Goal: Task Accomplishment & Management: Use online tool/utility

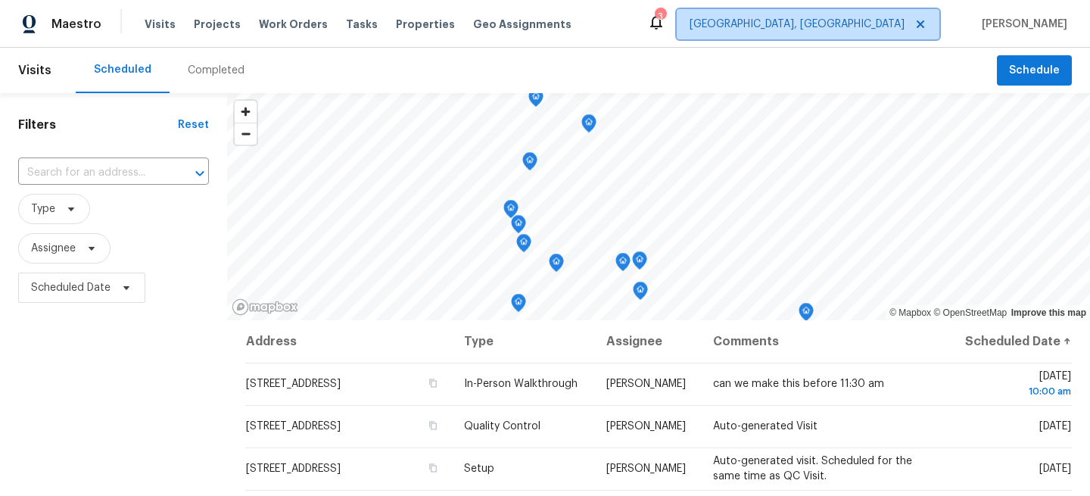
click at [920, 27] on icon at bounding box center [920, 24] width 12 height 12
click at [884, 29] on span "[GEOGRAPHIC_DATA], [GEOGRAPHIC_DATA]" at bounding box center [797, 24] width 215 height 15
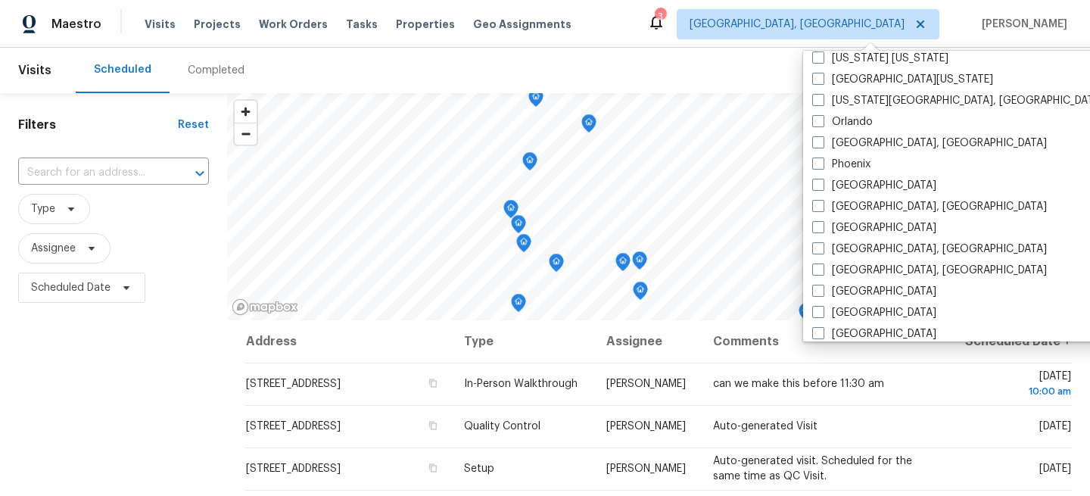
scroll to position [801, 0]
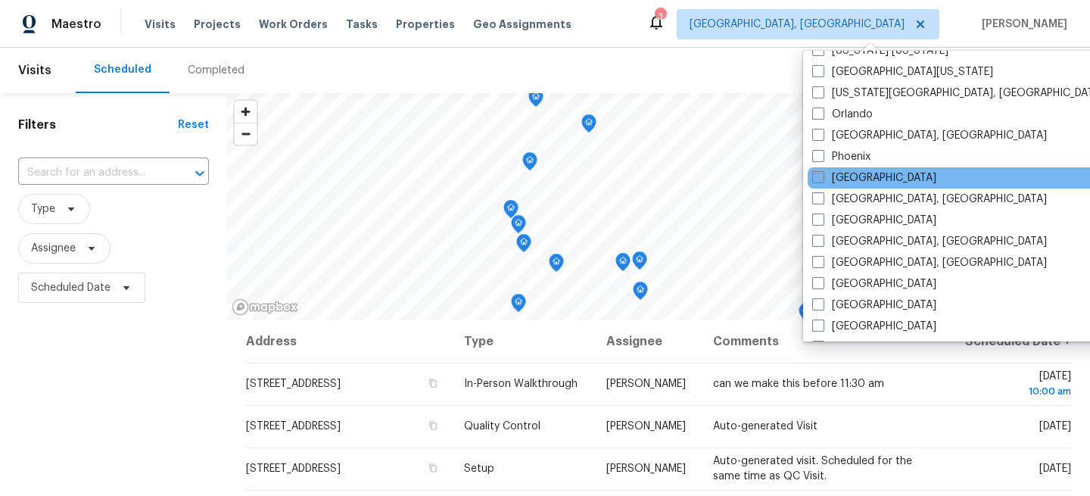
click at [820, 178] on span at bounding box center [818, 177] width 12 height 12
click at [820, 178] on input "Portland" at bounding box center [817, 175] width 10 height 10
checkbox input "true"
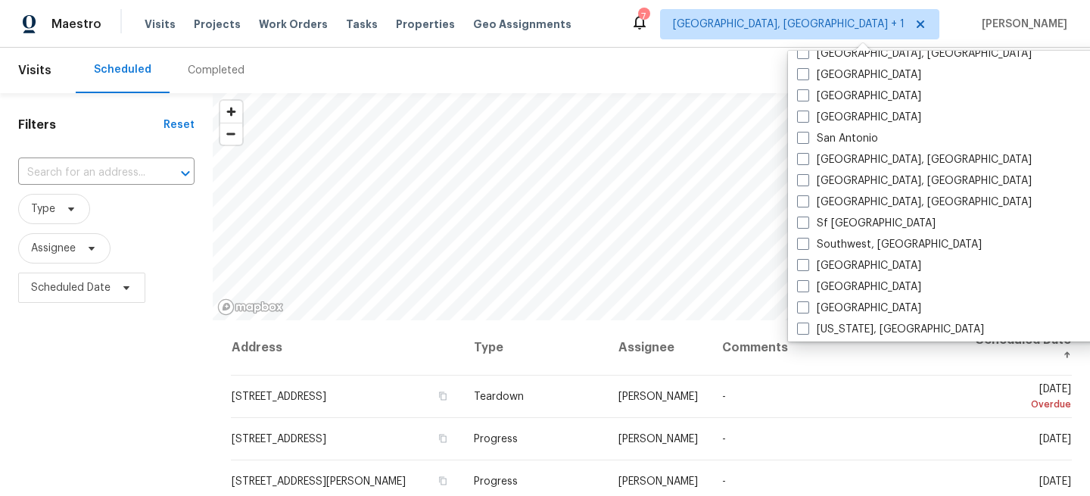
scroll to position [1014, 0]
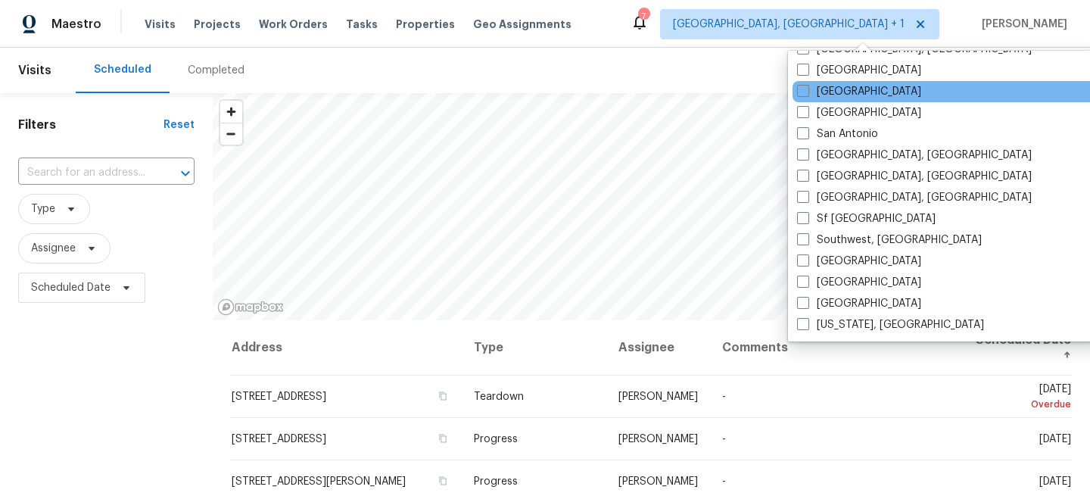
click at [805, 99] on div "Sacramento" at bounding box center [945, 91] width 305 height 21
click at [802, 92] on span at bounding box center [803, 91] width 12 height 12
click at [802, 92] on input "Sacramento" at bounding box center [802, 89] width 10 height 10
checkbox input "true"
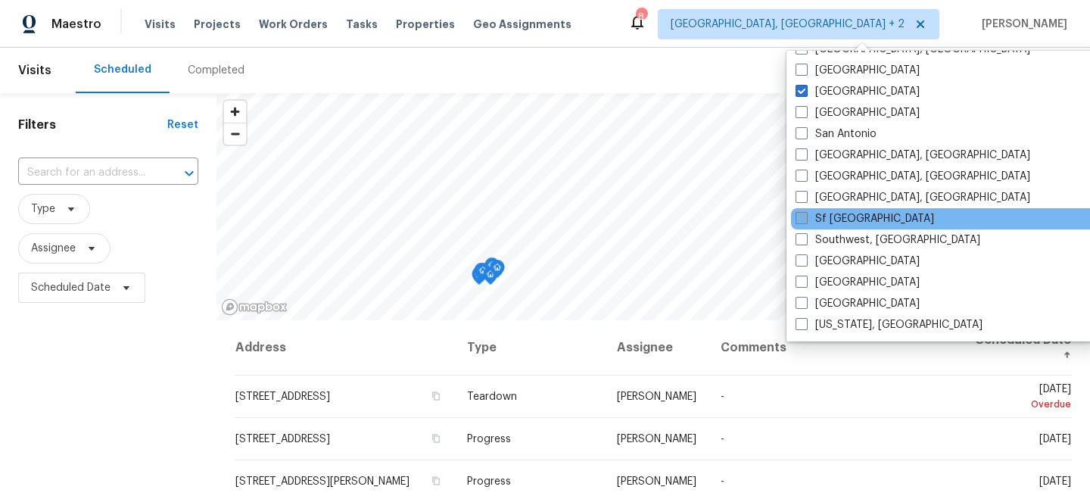
click at [800, 211] on label "Sf Bay Area" at bounding box center [865, 218] width 139 height 15
click at [800, 211] on input "Sf Bay Area" at bounding box center [801, 216] width 10 height 10
checkbox input "true"
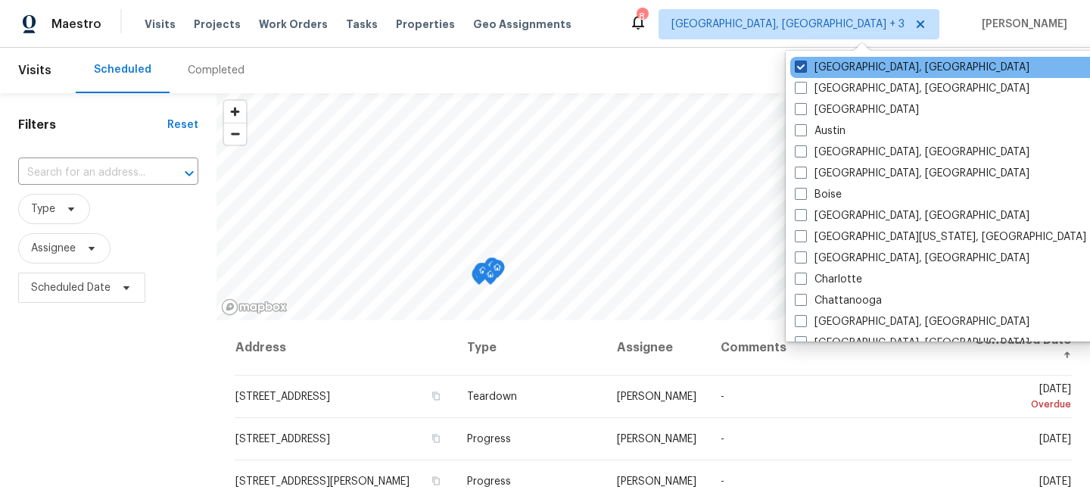
click at [799, 61] on span at bounding box center [801, 67] width 12 height 12
click at [799, 61] on input "Albuquerque, NM" at bounding box center [800, 65] width 10 height 10
checkbox input "false"
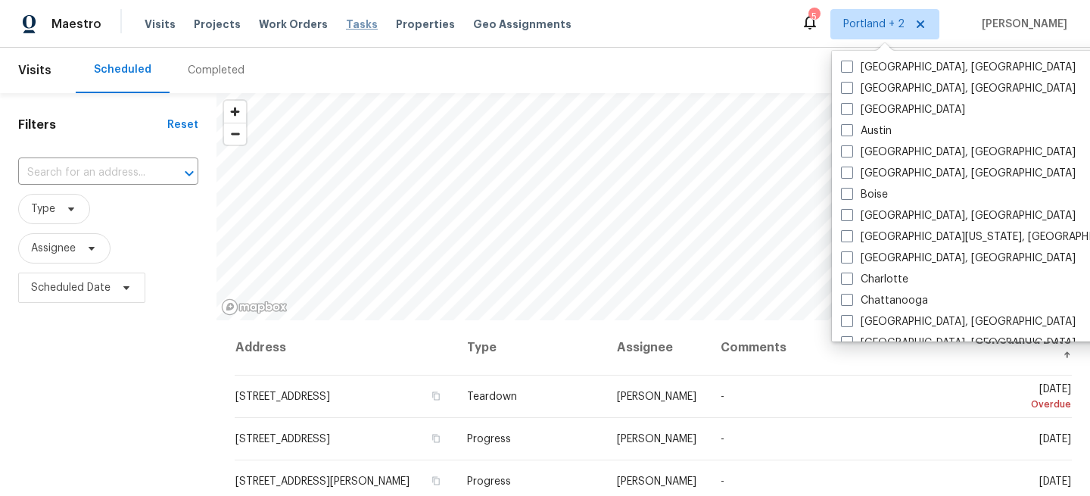
click at [346, 26] on span "Tasks" at bounding box center [362, 24] width 32 height 11
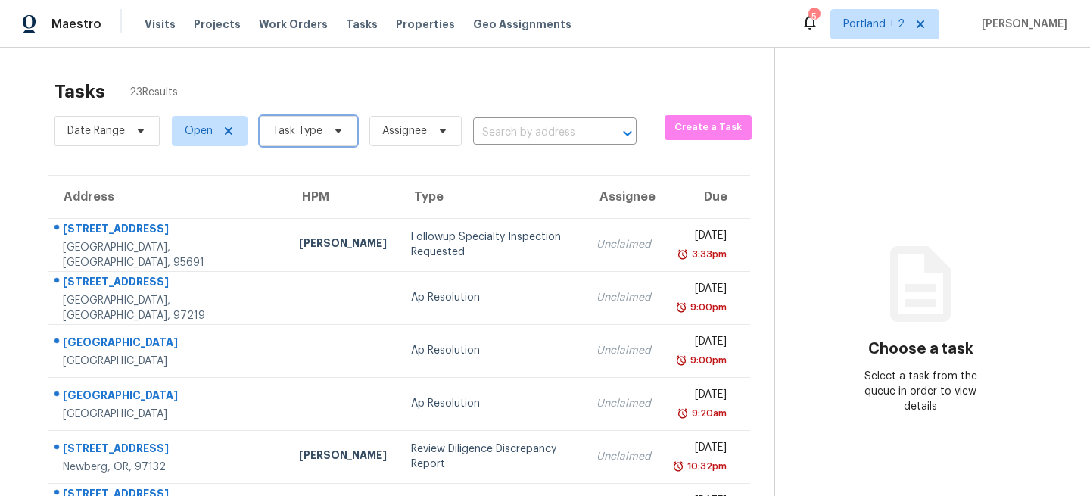
click at [335, 132] on icon at bounding box center [338, 131] width 6 height 4
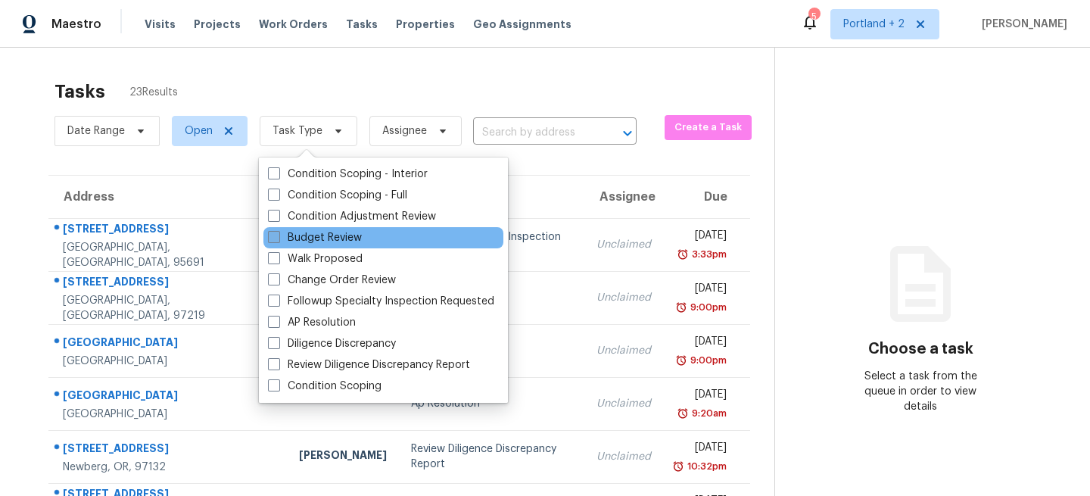
click at [272, 237] on span at bounding box center [274, 237] width 12 height 12
click at [272, 237] on input "Budget Review" at bounding box center [273, 235] width 10 height 10
checkbox input "true"
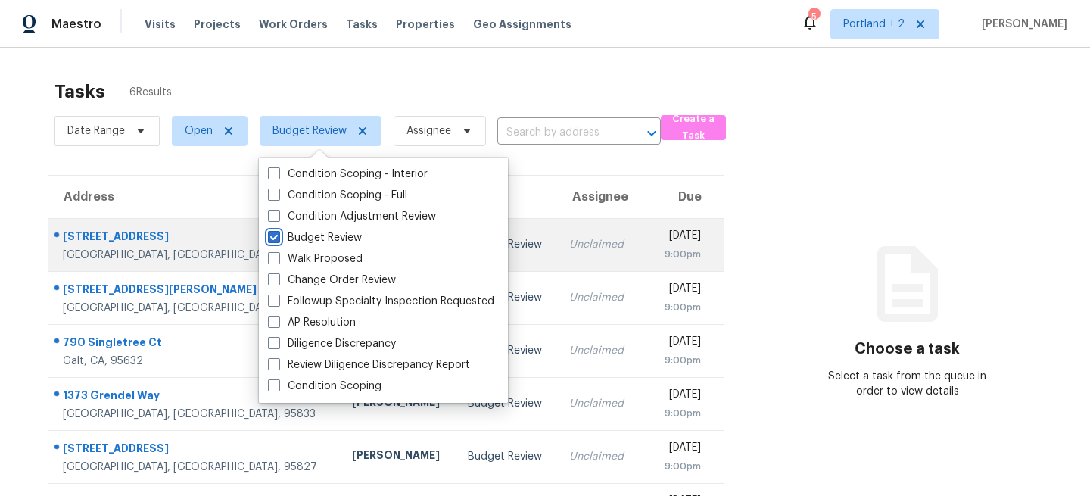
scroll to position [52, 0]
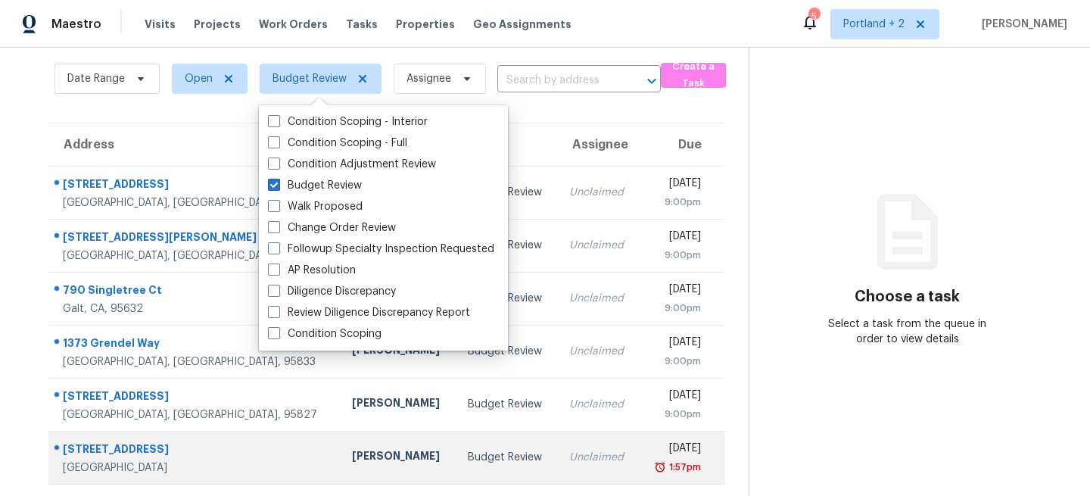
click at [149, 453] on div "6605 Candellaria Ct" at bounding box center [195, 450] width 265 height 19
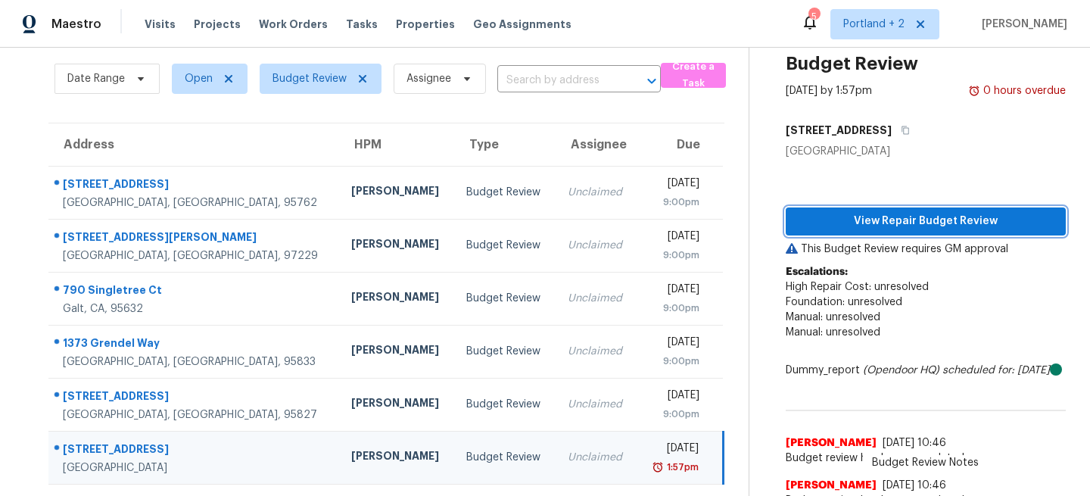
click at [911, 226] on span "View Repair Budget Review" at bounding box center [926, 221] width 256 height 19
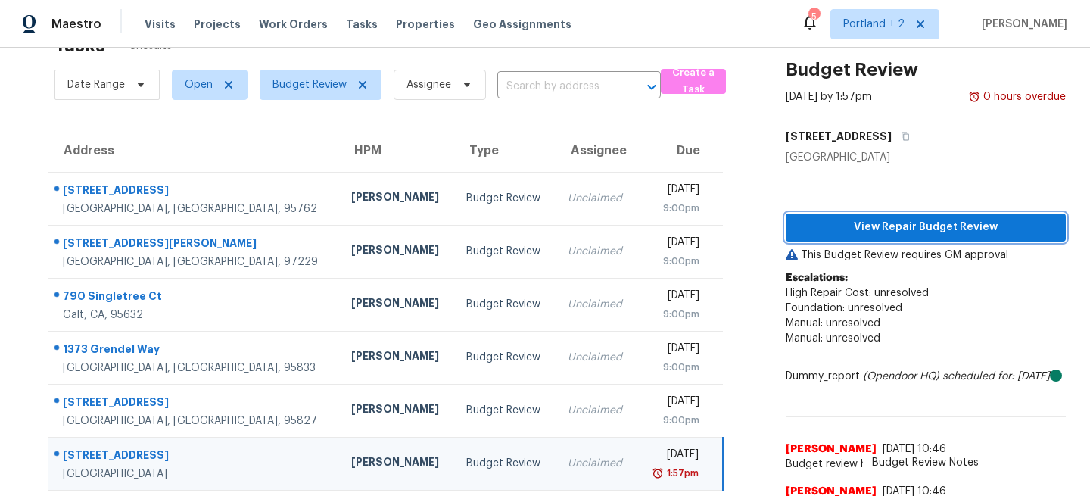
scroll to position [0, 0]
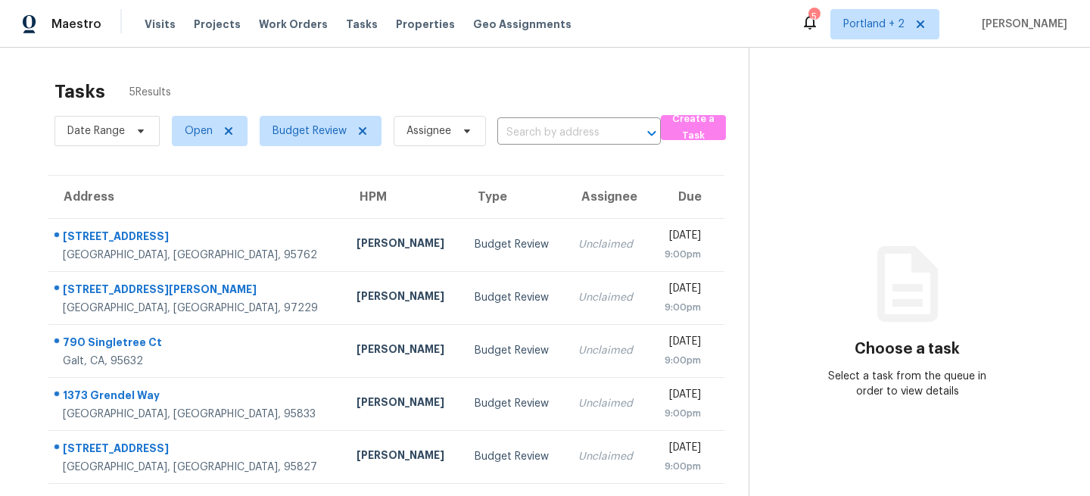
scroll to position [48, 0]
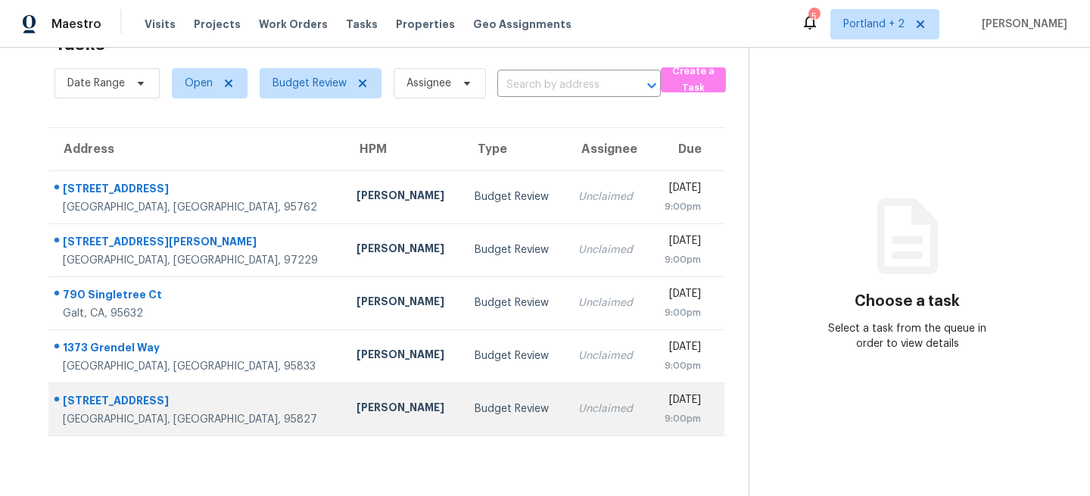
click at [101, 397] on div "[STREET_ADDRESS]" at bounding box center [197, 402] width 269 height 19
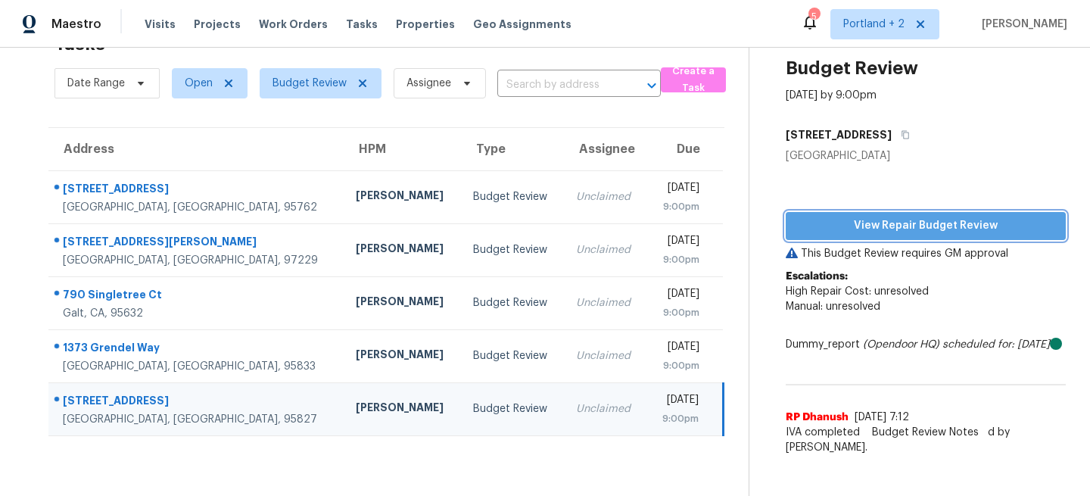
click at [940, 231] on span "View Repair Budget Review" at bounding box center [926, 225] width 256 height 19
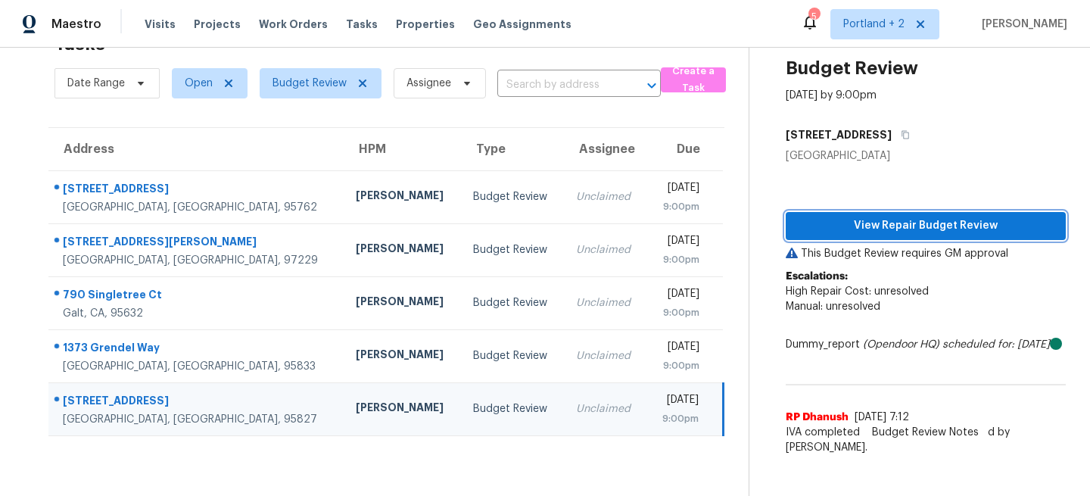
click at [926, 233] on span "View Repair Budget Review" at bounding box center [926, 225] width 256 height 19
click at [134, 406] on div "3413 Comet Ct" at bounding box center [197, 402] width 269 height 19
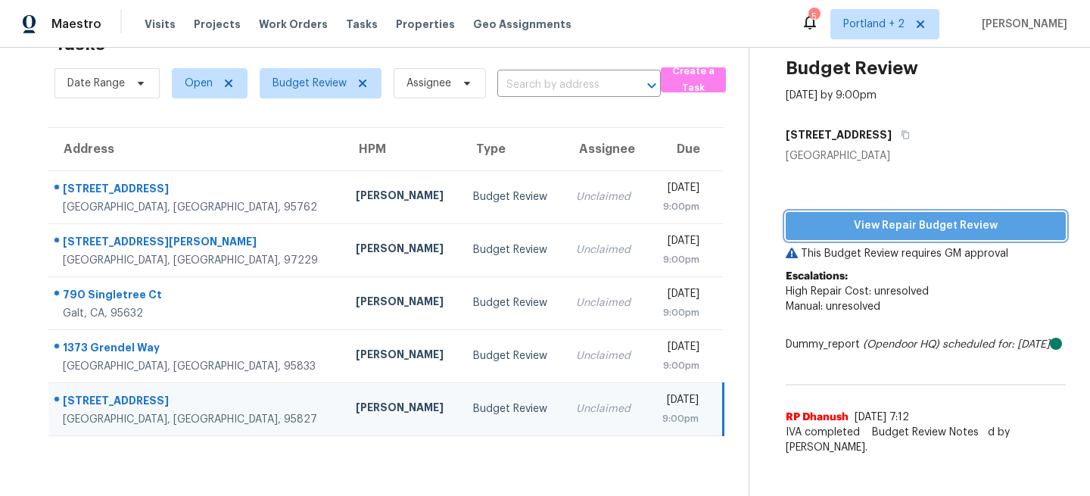
click at [920, 222] on span "View Repair Budget Review" at bounding box center [926, 225] width 256 height 19
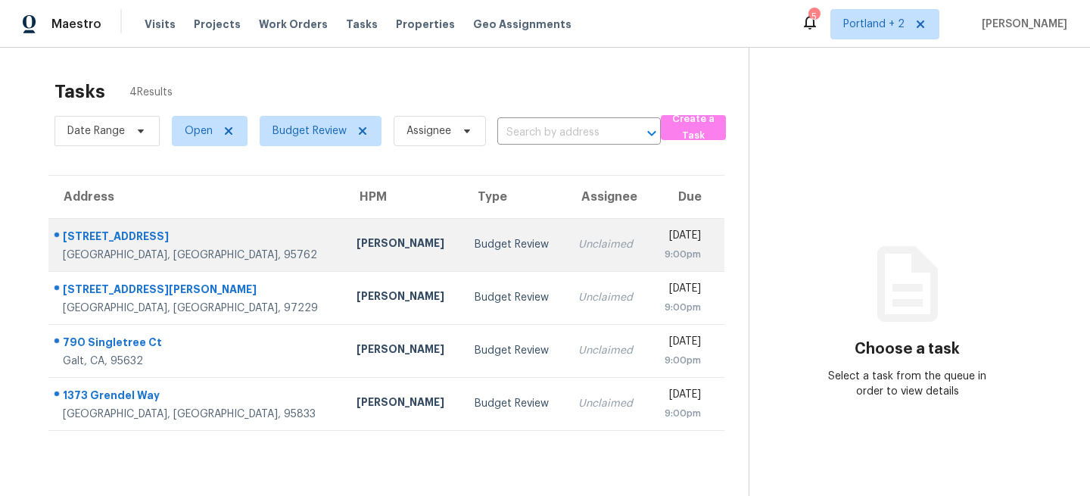
click at [111, 244] on div "[STREET_ADDRESS]" at bounding box center [197, 238] width 269 height 19
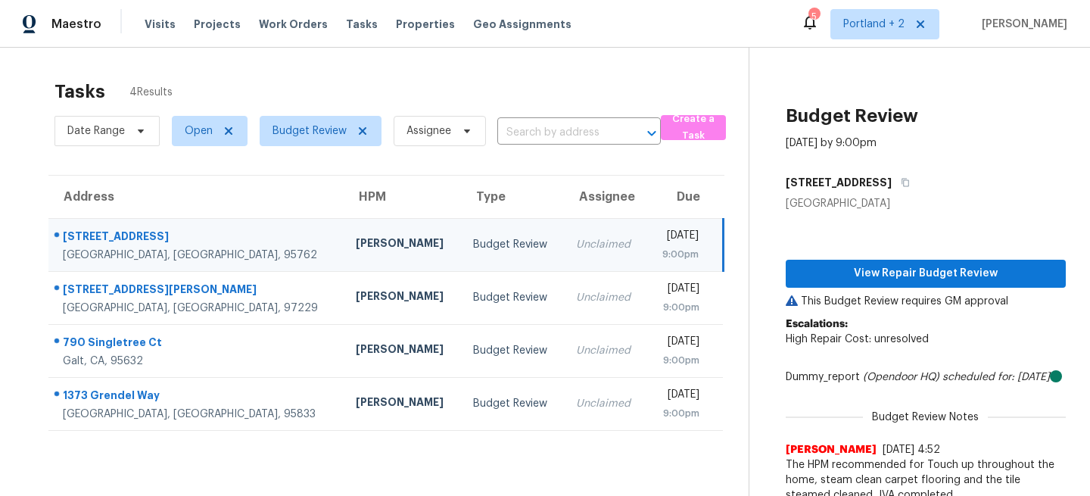
scroll to position [48, 0]
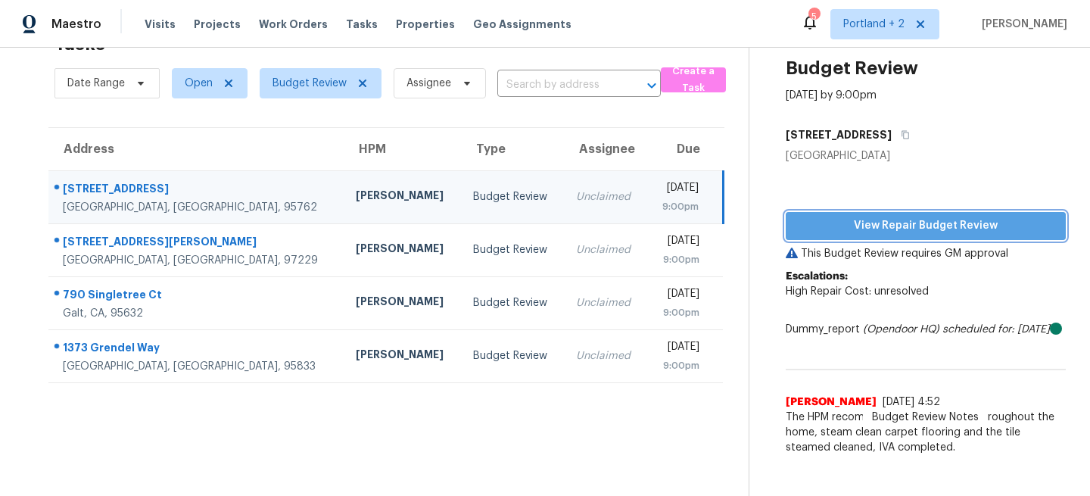
click at [916, 231] on span "View Repair Budget Review" at bounding box center [926, 225] width 256 height 19
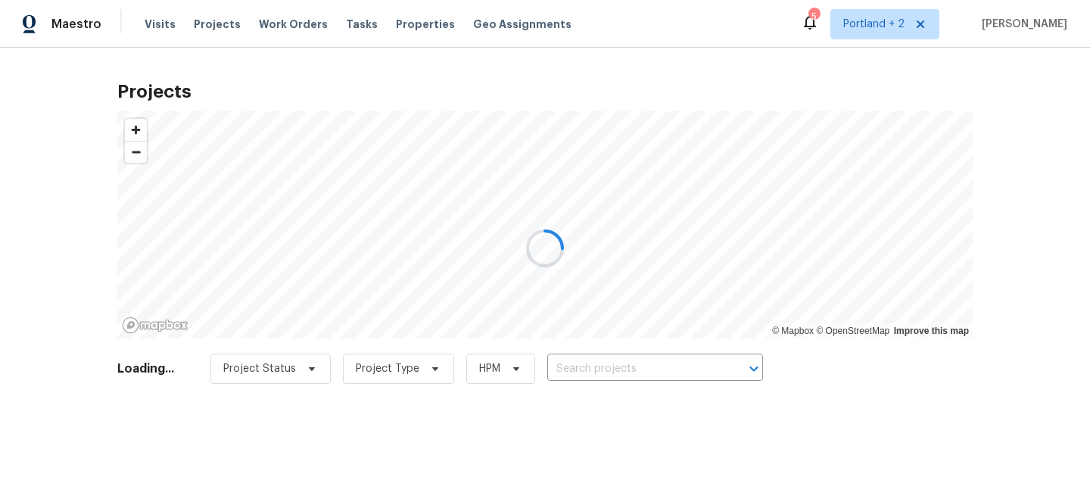
click at [344, 26] on div at bounding box center [545, 248] width 1090 height 496
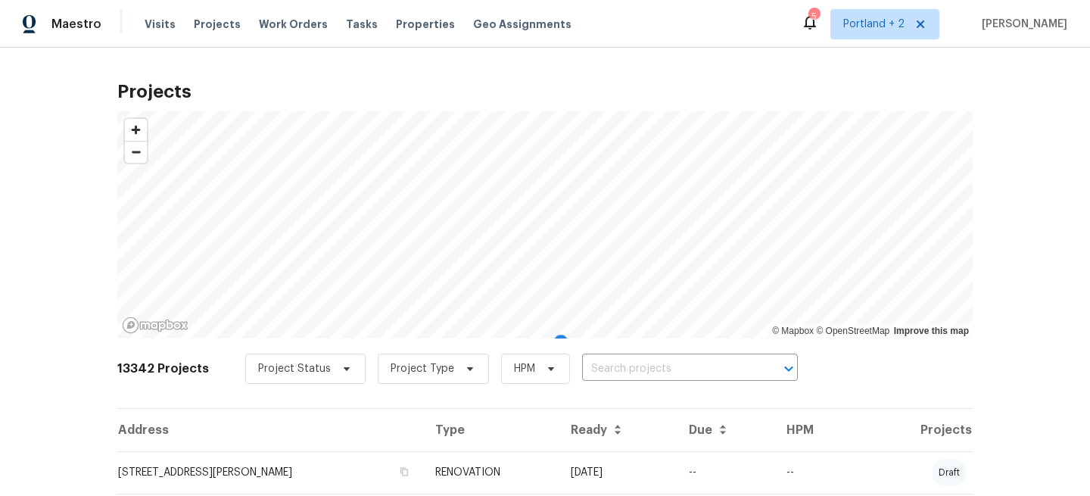
click at [346, 26] on span "Tasks" at bounding box center [362, 24] width 32 height 11
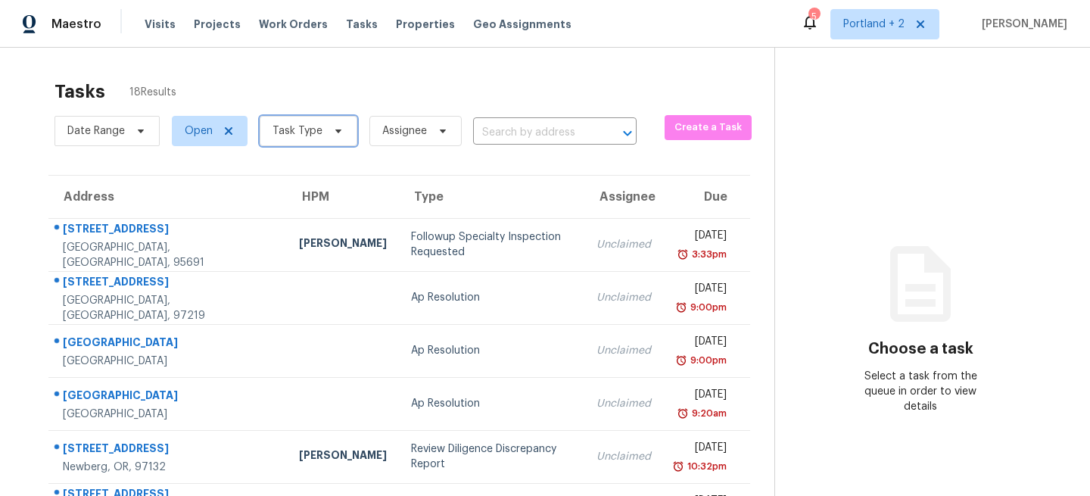
click at [339, 133] on icon at bounding box center [338, 131] width 12 height 12
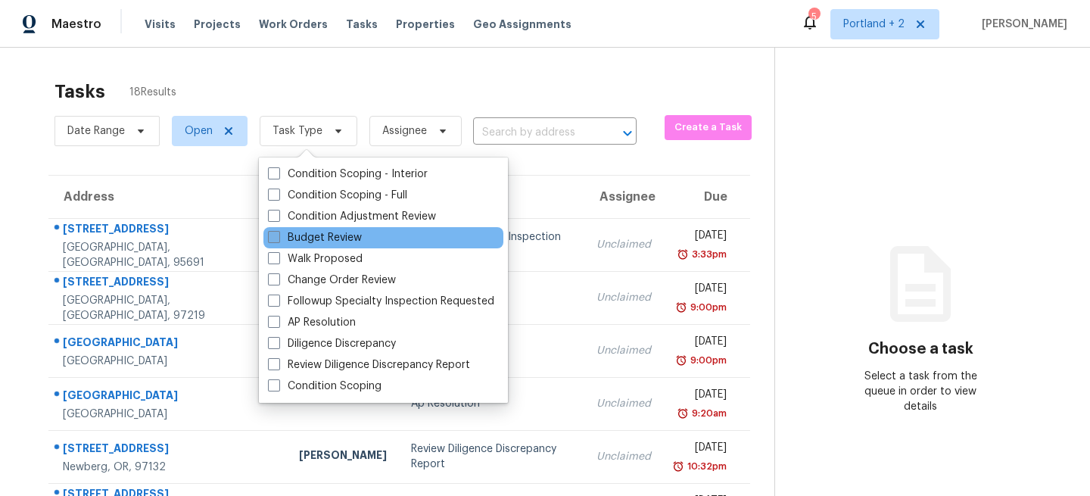
click at [270, 235] on span at bounding box center [274, 237] width 12 height 12
click at [270, 235] on input "Budget Review" at bounding box center [273, 235] width 10 height 10
checkbox input "true"
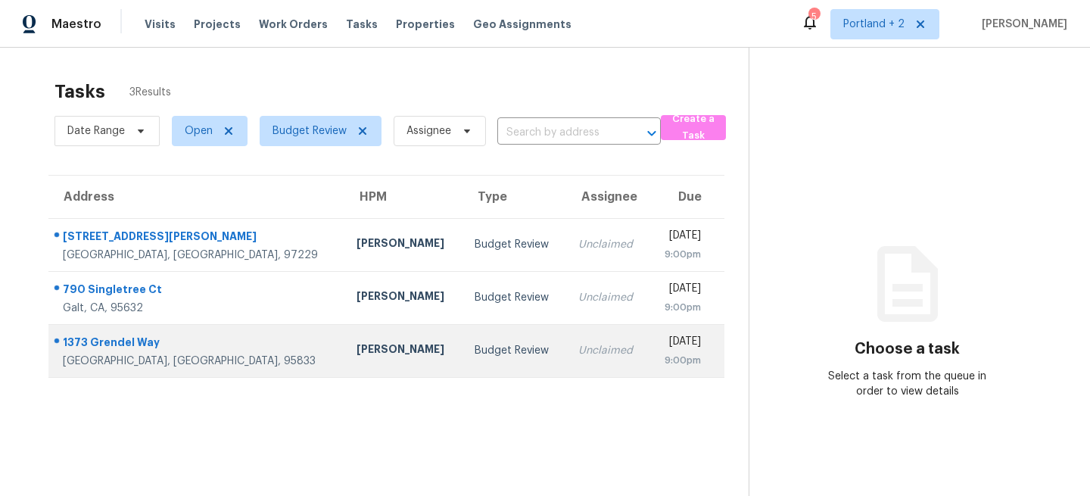
click at [96, 353] on div "[GEOGRAPHIC_DATA], [GEOGRAPHIC_DATA], 95833" at bounding box center [197, 360] width 269 height 15
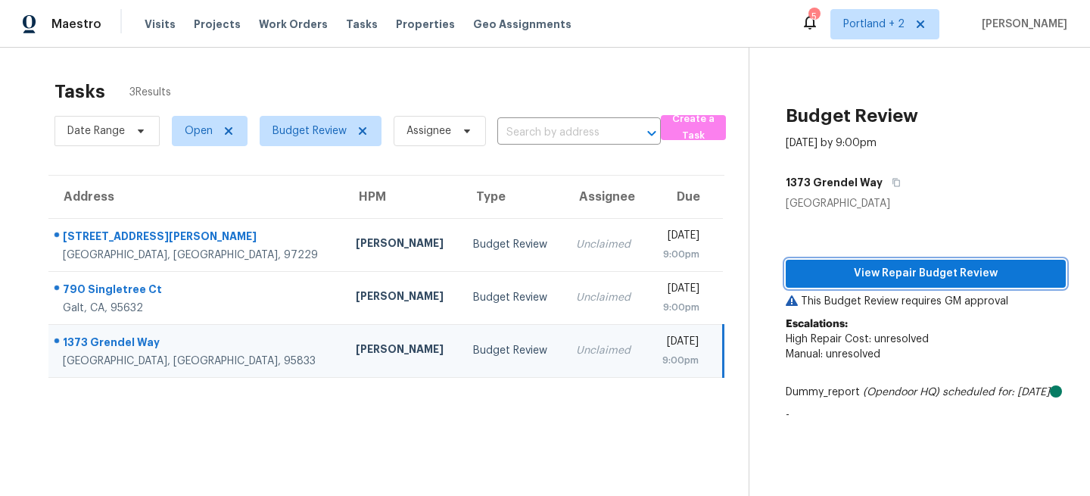
click at [899, 277] on span "View Repair Budget Review" at bounding box center [926, 273] width 256 height 19
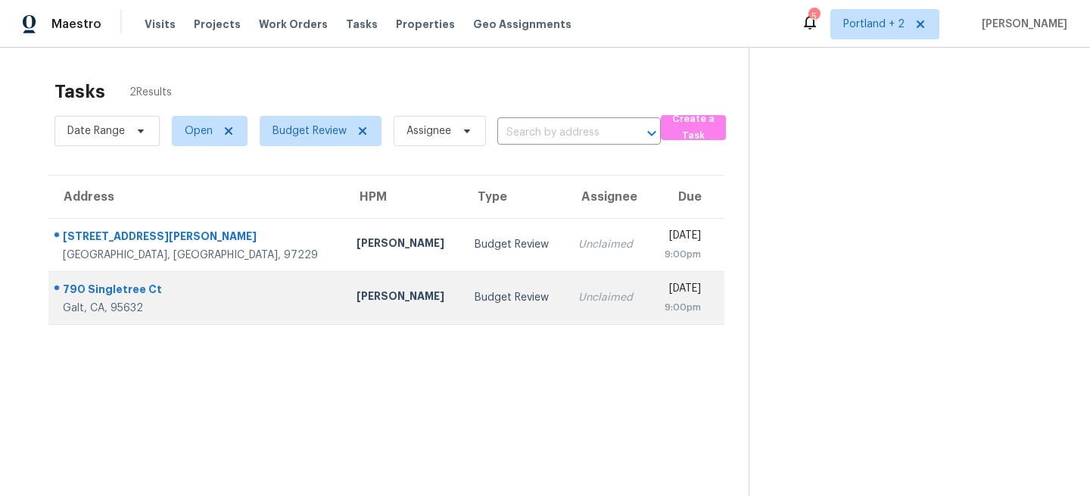
click at [357, 291] on div "[PERSON_NAME]" at bounding box center [404, 297] width 94 height 19
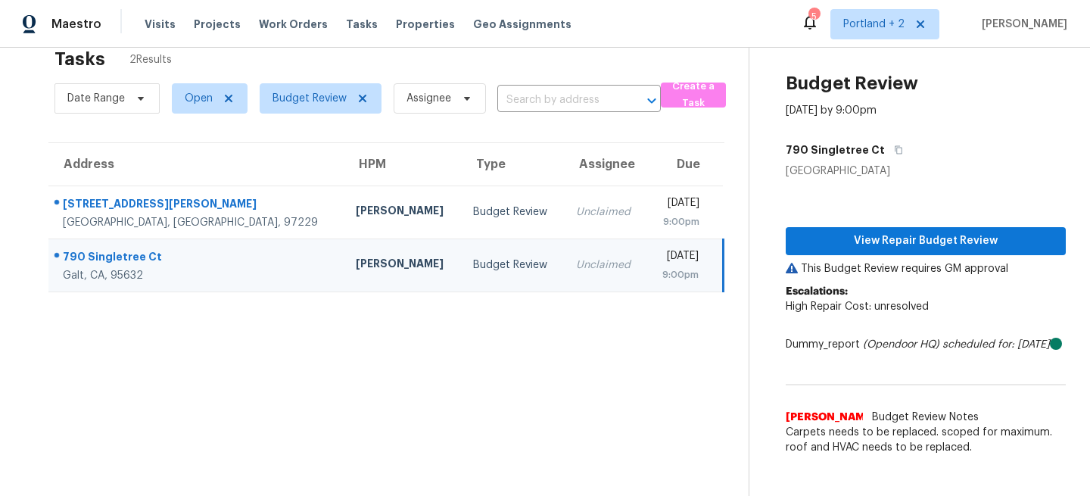
scroll to position [48, 0]
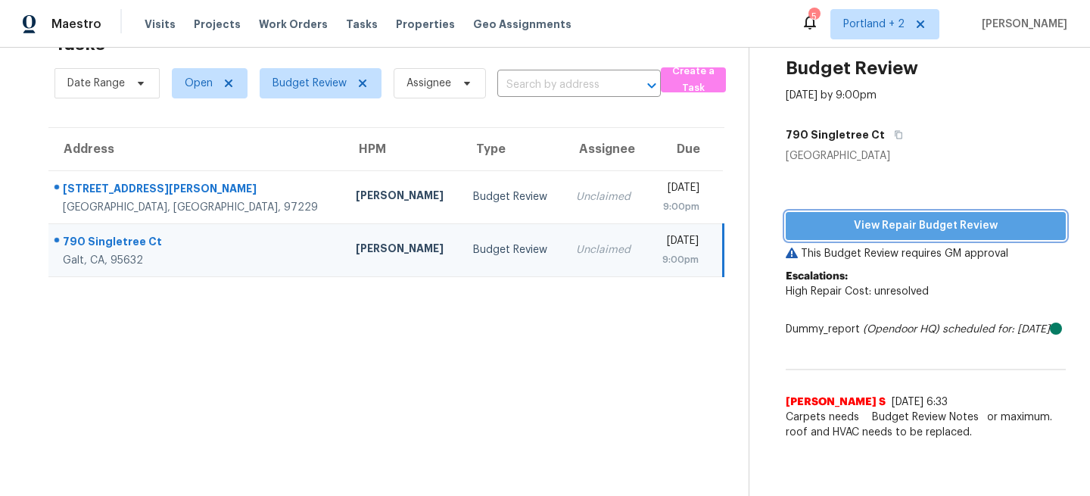
click at [935, 226] on span "View Repair Budget Review" at bounding box center [926, 225] width 256 height 19
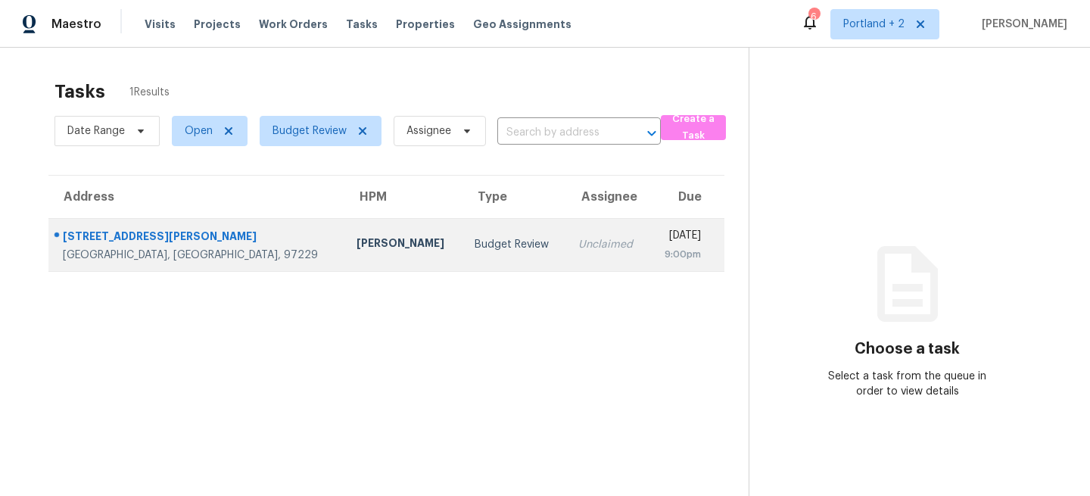
click at [137, 245] on div "[STREET_ADDRESS][PERSON_NAME]" at bounding box center [197, 238] width 269 height 19
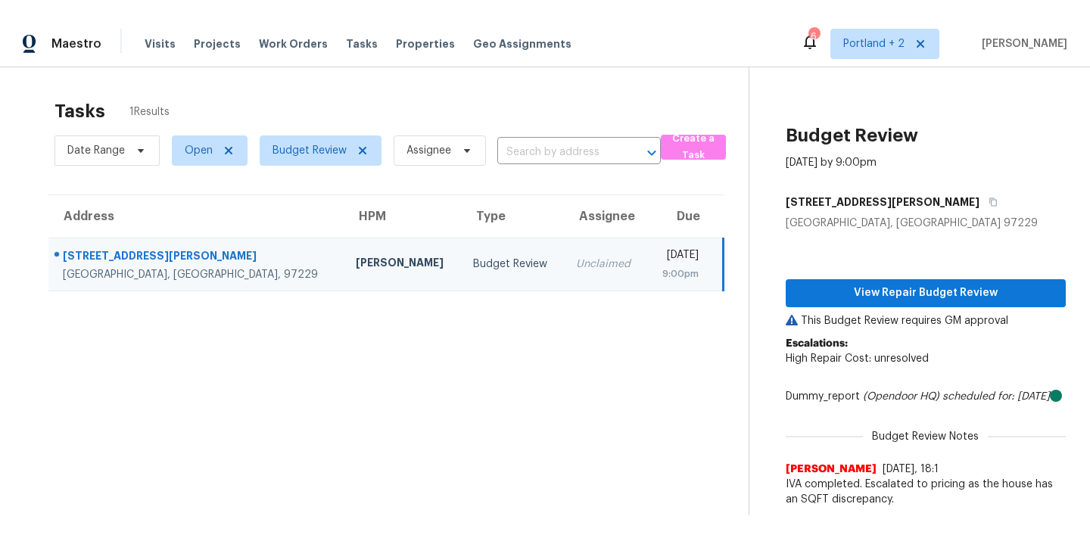
scroll to position [48, 0]
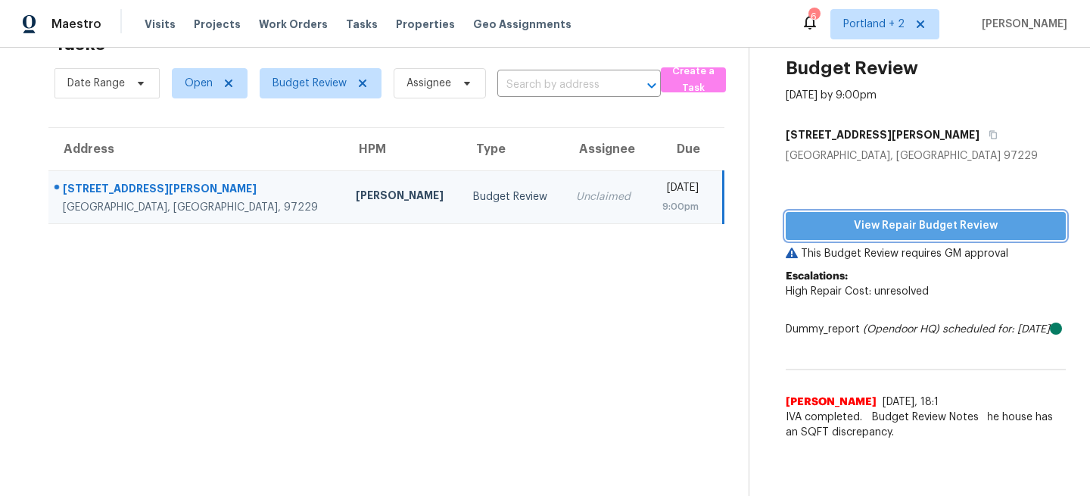
click at [906, 226] on span "View Repair Budget Review" at bounding box center [926, 225] width 256 height 19
